Goal: Task Accomplishment & Management: Use online tool/utility

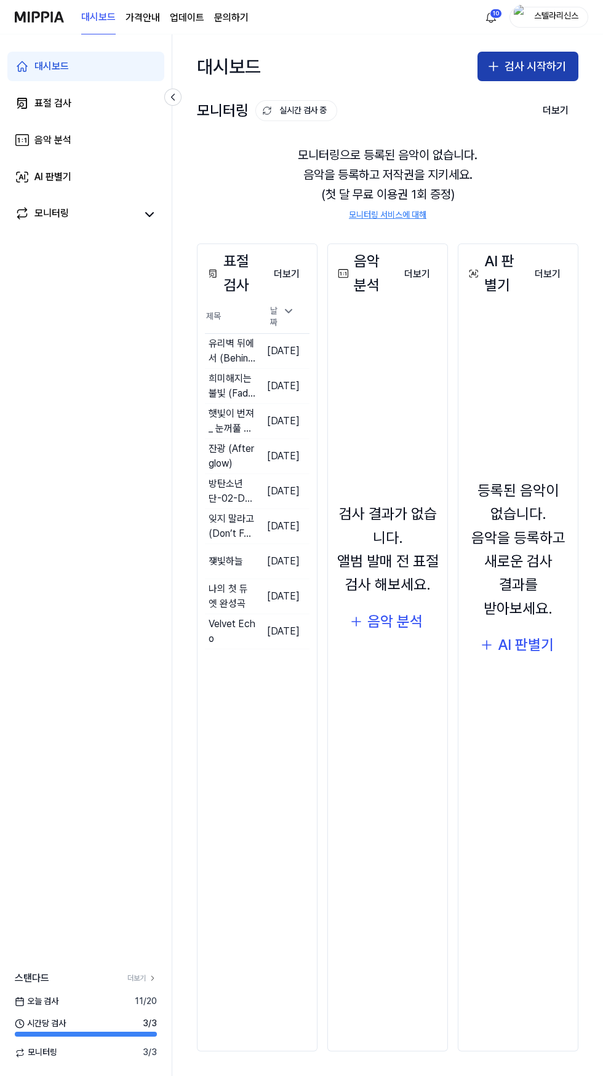
click at [523, 66] on button "검사 시작하기" at bounding box center [527, 67] width 101 height 30
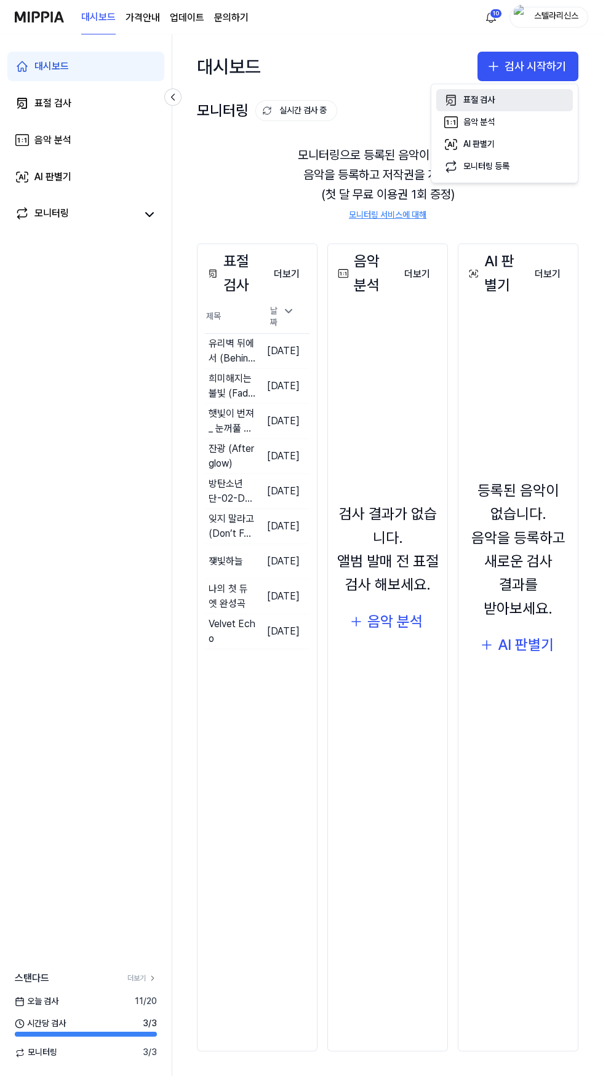
click at [479, 100] on div "표절 검사" at bounding box center [478, 100] width 31 height 12
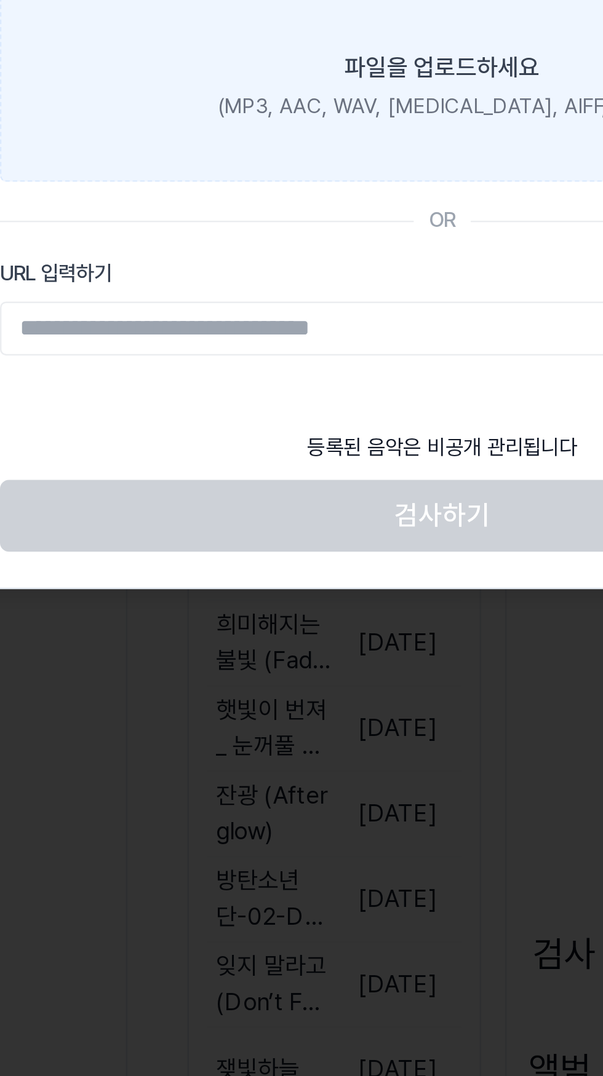
click at [290, 165] on div "(MP3, AAC, WAV, [MEDICAL_DATA], AIFF, OGG)" at bounding box center [302, 166] width 184 height 12
click at [0, 0] on input "파일을 업로드하세요 (MP3, AAC, WAV, [MEDICAL_DATA], AIFF, OGG)" at bounding box center [0, 0] width 0 height 0
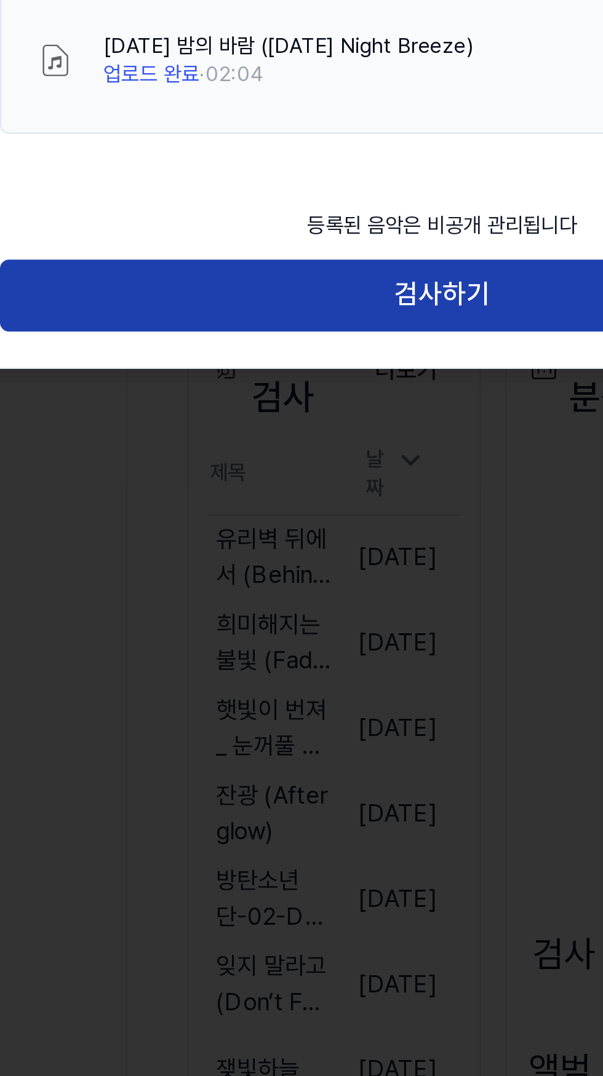
click at [306, 244] on button "검사하기" at bounding box center [301, 244] width 363 height 30
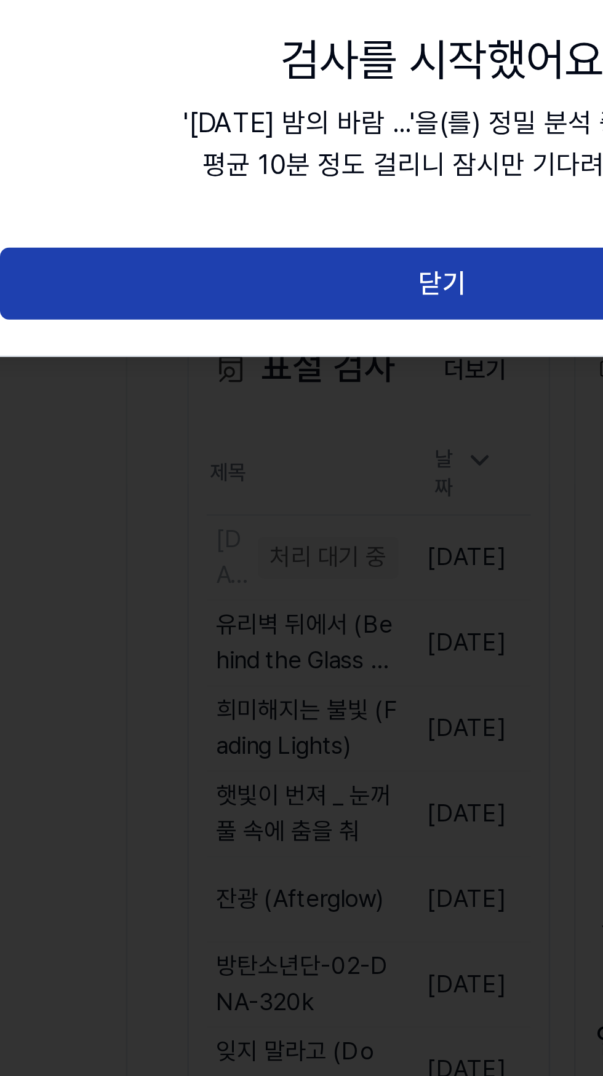
click at [316, 237] on button "닫기" at bounding box center [301, 239] width 363 height 30
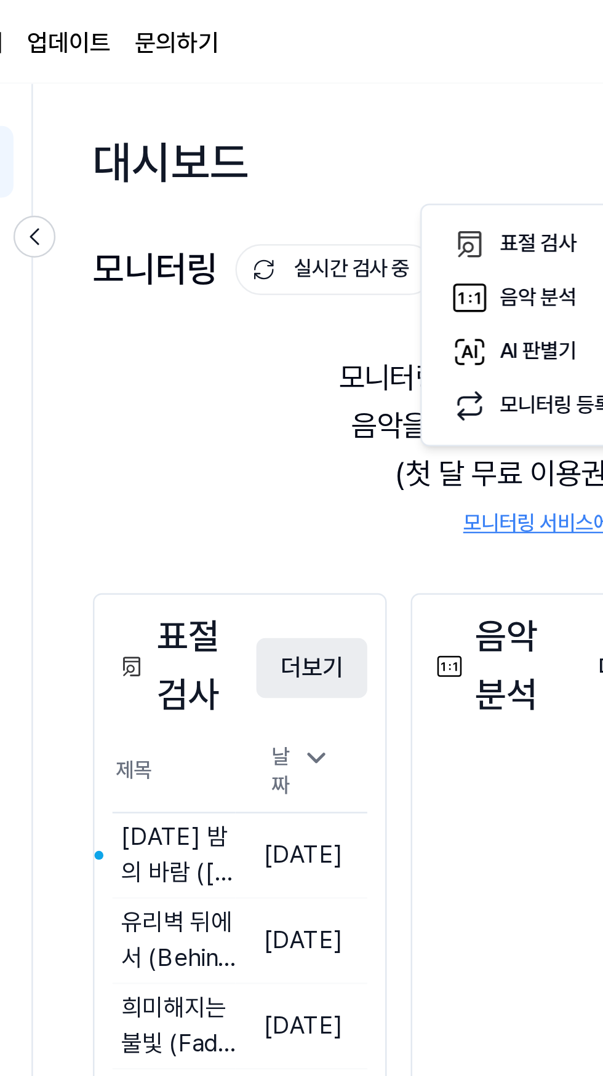
click at [295, 276] on button "더보기" at bounding box center [287, 274] width 46 height 25
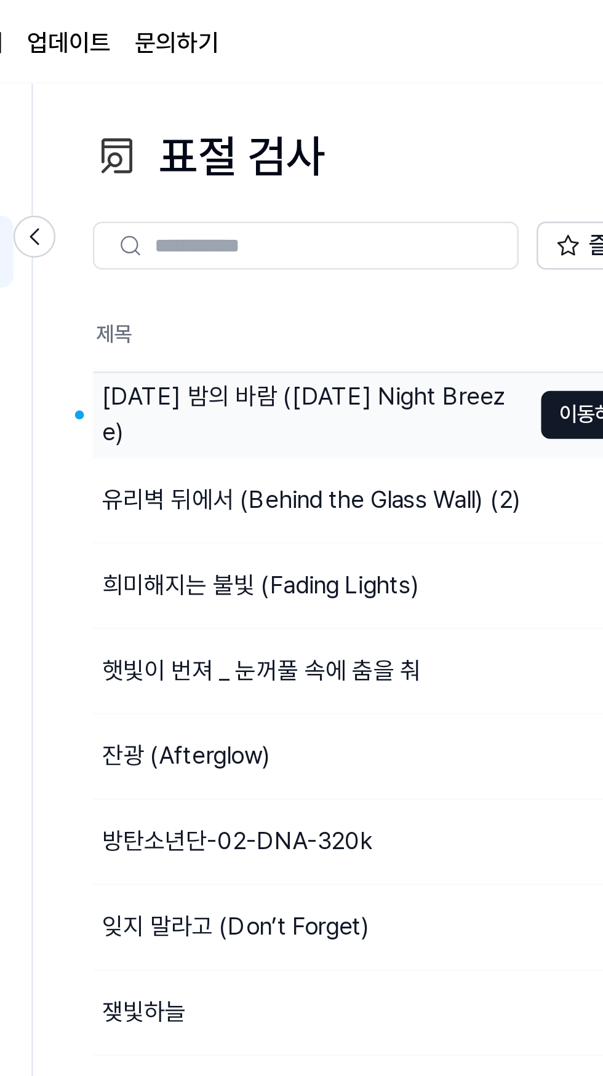
click at [316, 178] on div "[DATE] 밤의 바람 ([DATE] Night Breeze)" at bounding box center [288, 171] width 174 height 30
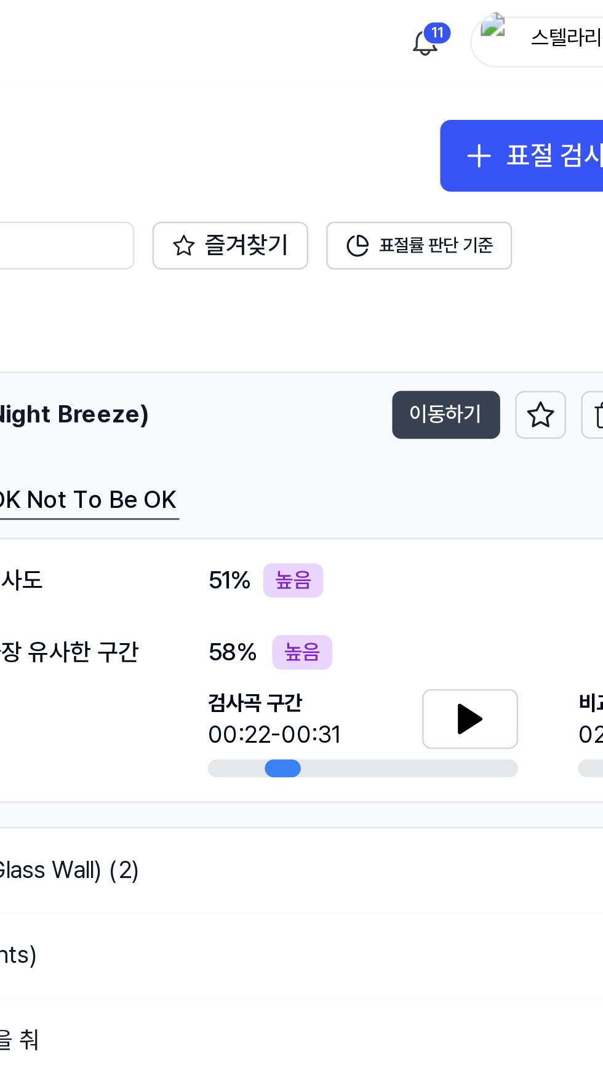
click at [494, 177] on button "이동하기" at bounding box center [499, 171] width 44 height 20
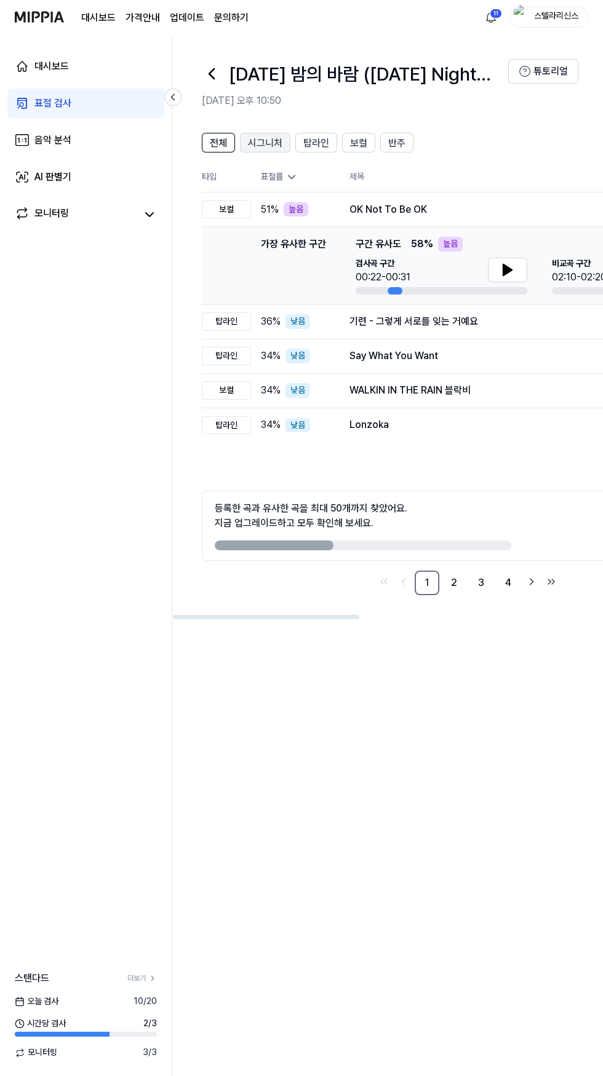
click at [274, 137] on span "시그니처" at bounding box center [265, 143] width 34 height 15
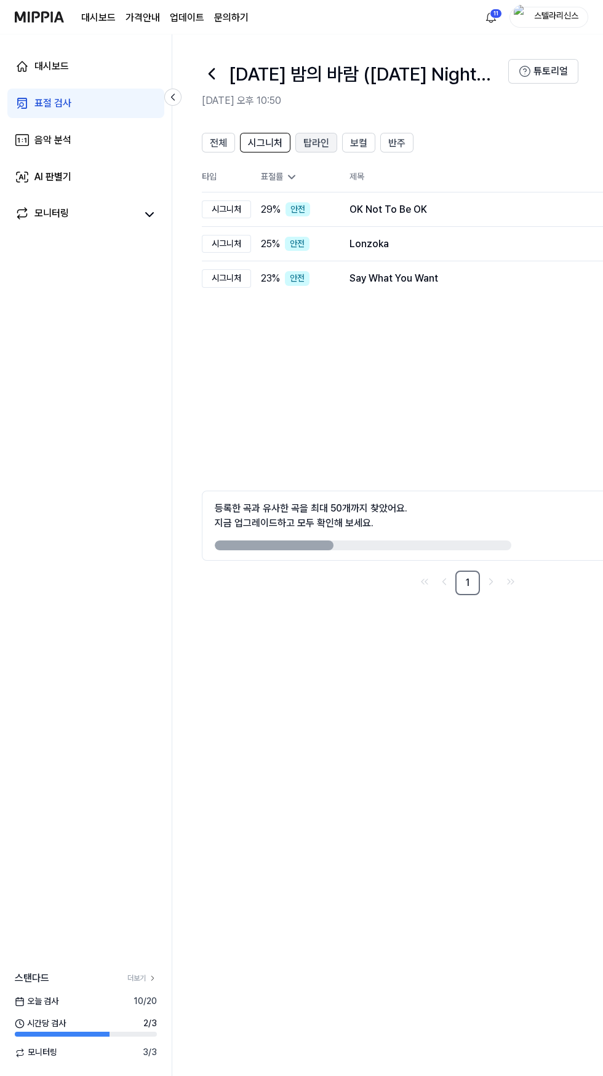
click at [315, 143] on span "탑라인" at bounding box center [316, 143] width 26 height 15
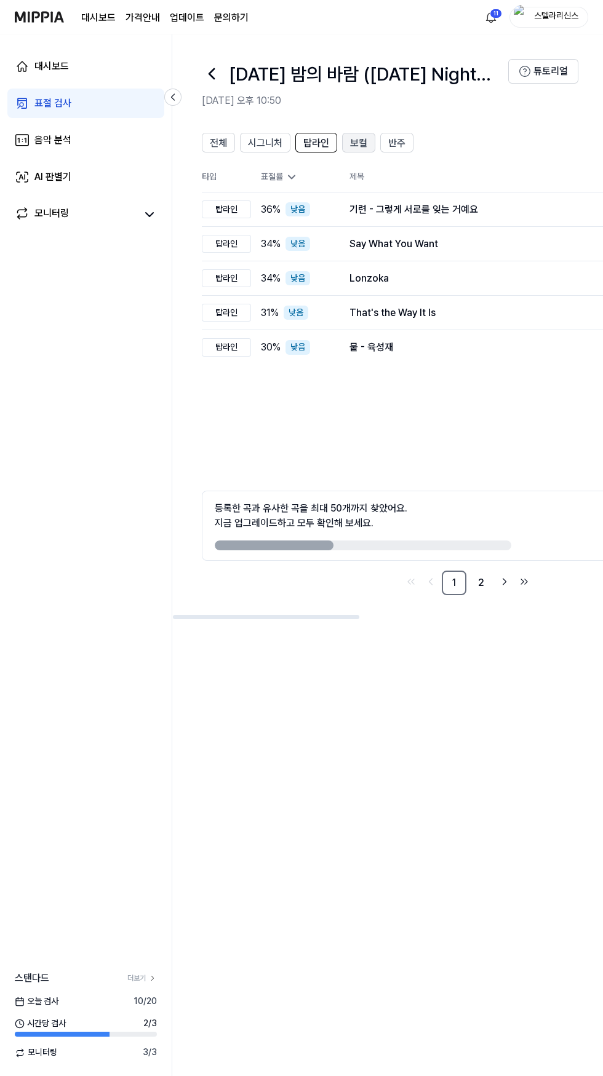
click at [356, 135] on div "보컬" at bounding box center [358, 143] width 17 height 16
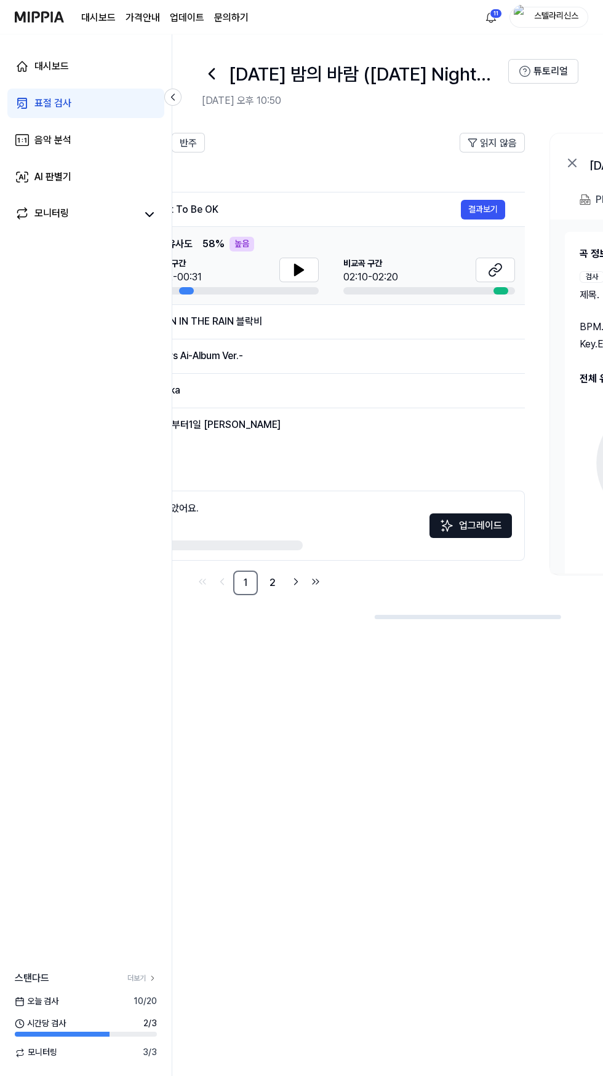
scroll to position [0, 561]
